Goal: Transaction & Acquisition: Purchase product/service

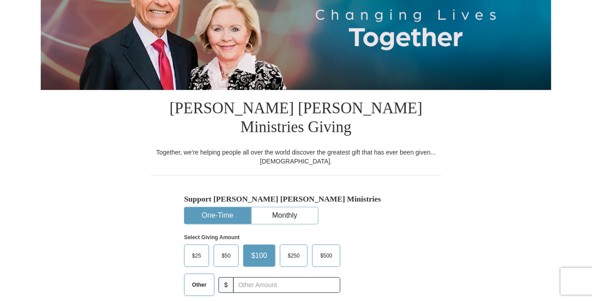
scroll to position [179, 0]
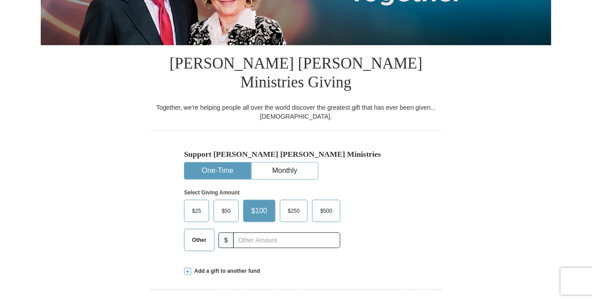
click at [230, 204] on span "$50" at bounding box center [226, 210] width 18 height 13
click at [0, 0] on input "$50" at bounding box center [0, 0] width 0 height 0
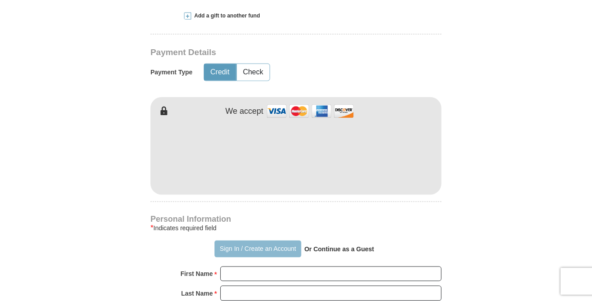
scroll to position [403, 0]
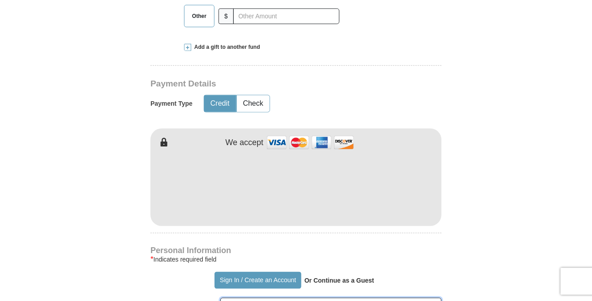
click at [252, 298] on input "First Name *" at bounding box center [330, 305] width 221 height 15
type input "[PERSON_NAME]"
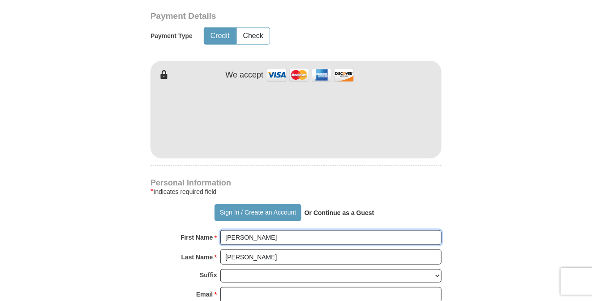
scroll to position [492, 0]
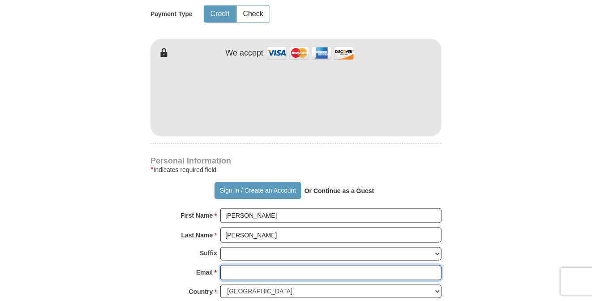
click at [231, 265] on input "Email *" at bounding box center [330, 272] width 221 height 15
type input "[EMAIL_ADDRESS][DOMAIN_NAME]"
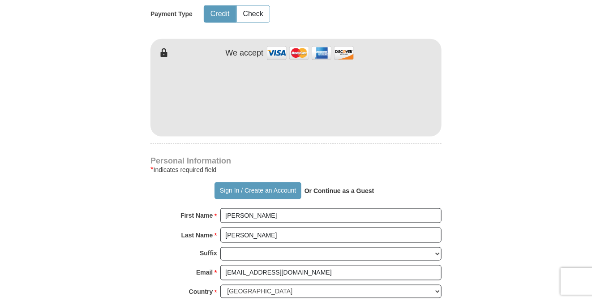
type input "[STREET_ADDRESS][PERSON_NAME]"
type input "Hawthorne"
select select "CA"
type input "90250"
type input "4245889374"
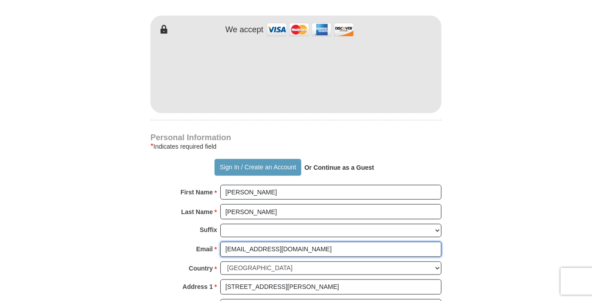
scroll to position [537, 0]
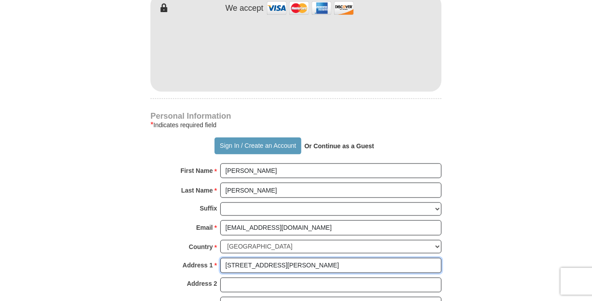
drag, startPoint x: 226, startPoint y: 245, endPoint x: 303, endPoint y: 241, distance: 77.1
click at [303, 258] on input "[STREET_ADDRESS][PERSON_NAME]" at bounding box center [330, 265] width 221 height 15
type input "[STREET_ADDRESS]"
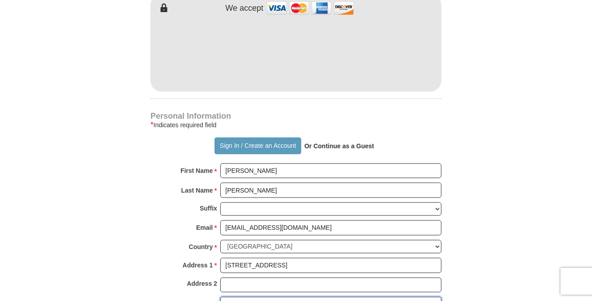
drag, startPoint x: 225, startPoint y: 282, endPoint x: 258, endPoint y: 282, distance: 33.1
click at [258, 297] on input "Hawthorne" at bounding box center [330, 304] width 221 height 15
type input "[GEOGRAPHIC_DATA]"
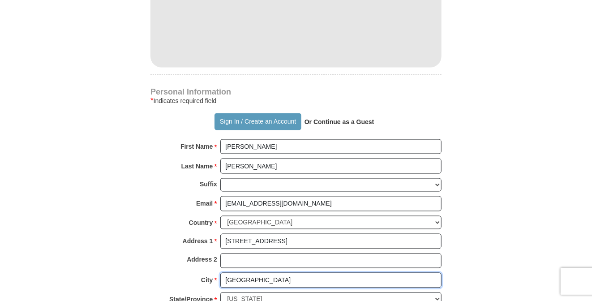
scroll to position [582, 0]
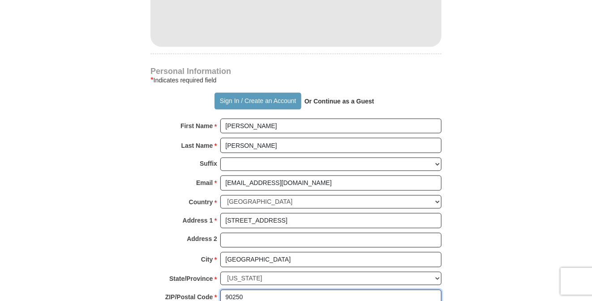
drag, startPoint x: 224, startPoint y: 276, endPoint x: 252, endPoint y: 277, distance: 28.7
click at [252, 290] on input "90250" at bounding box center [330, 297] width 221 height 15
type input "0"
type input "91343"
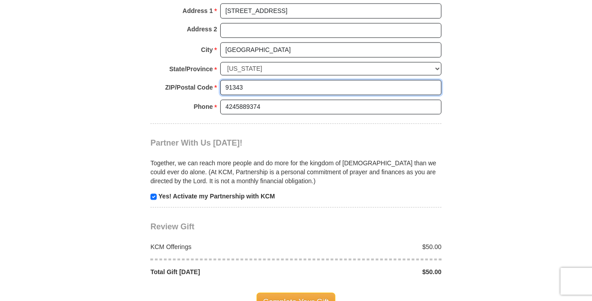
scroll to position [806, 0]
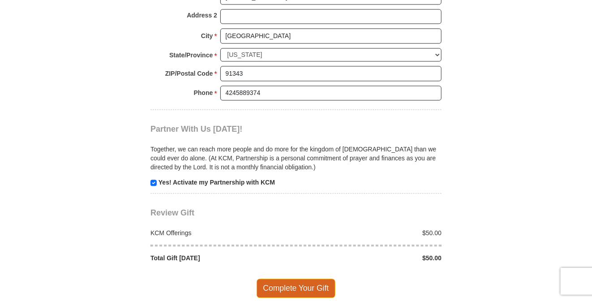
click at [279, 278] on span "Complete Your Gift" at bounding box center [295, 287] width 79 height 19
